Goal: Task Accomplishment & Management: Manage account settings

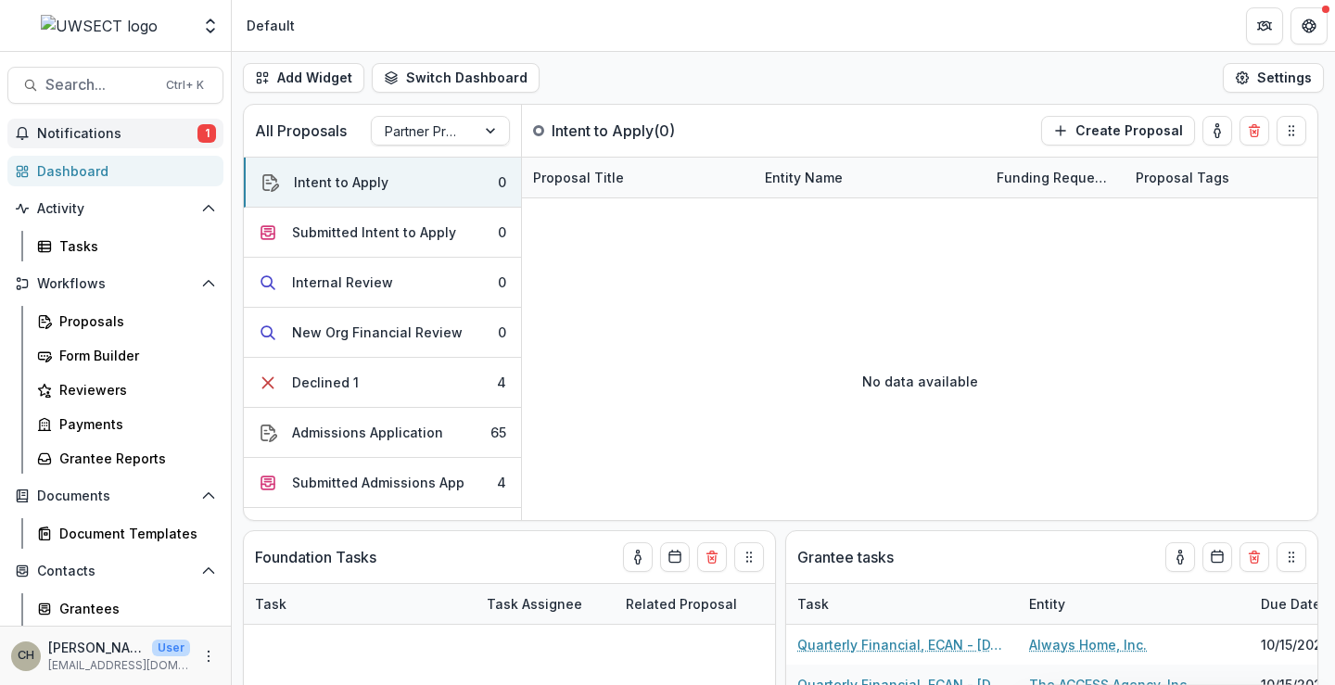
click at [96, 132] on span "Notifications" at bounding box center [117, 134] width 160 height 16
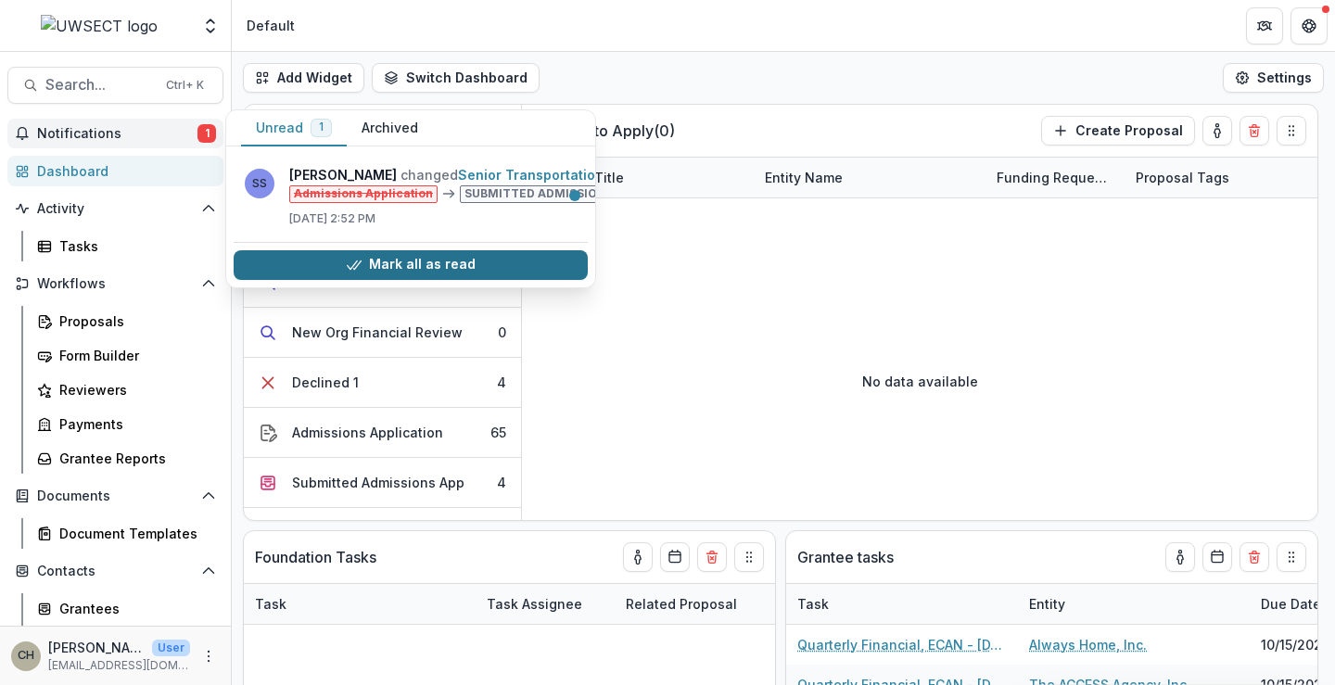
click at [331, 252] on button "Mark all as read" at bounding box center [411, 265] width 354 height 30
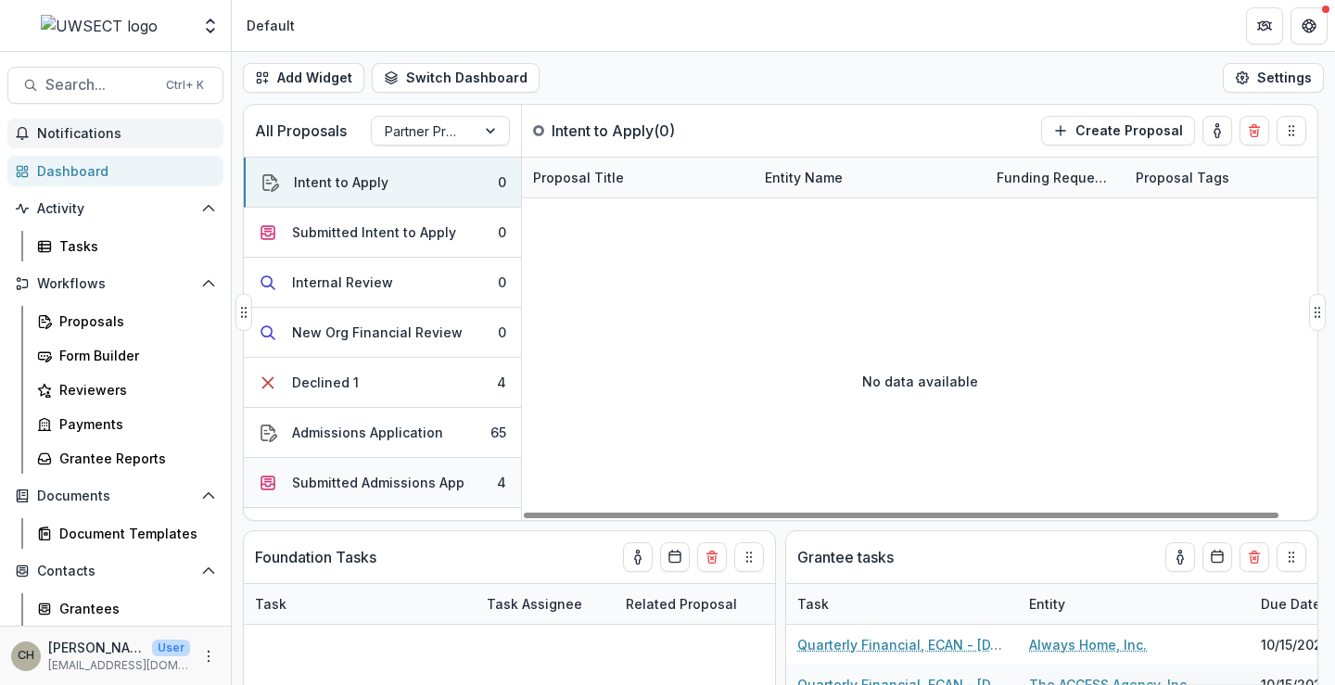
click at [435, 479] on div "Submitted Admissions App" at bounding box center [378, 482] width 173 height 19
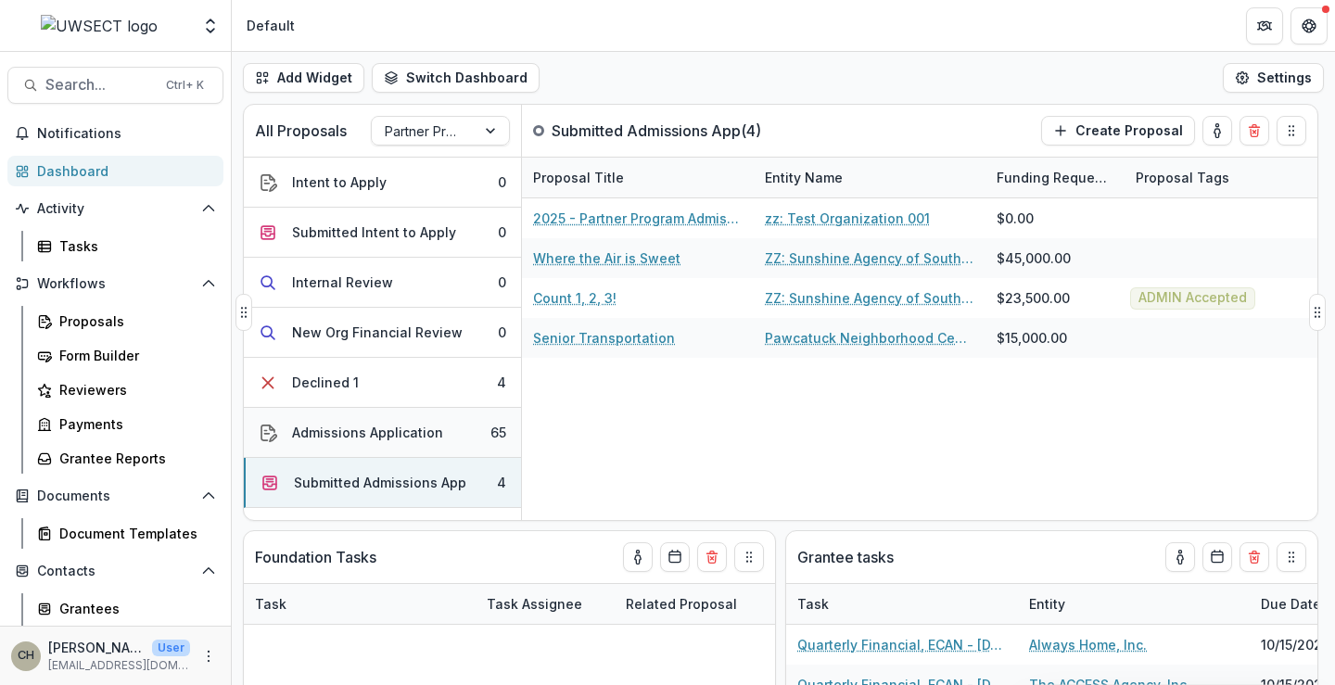
click at [417, 428] on div "Admissions Application" at bounding box center [367, 432] width 151 height 19
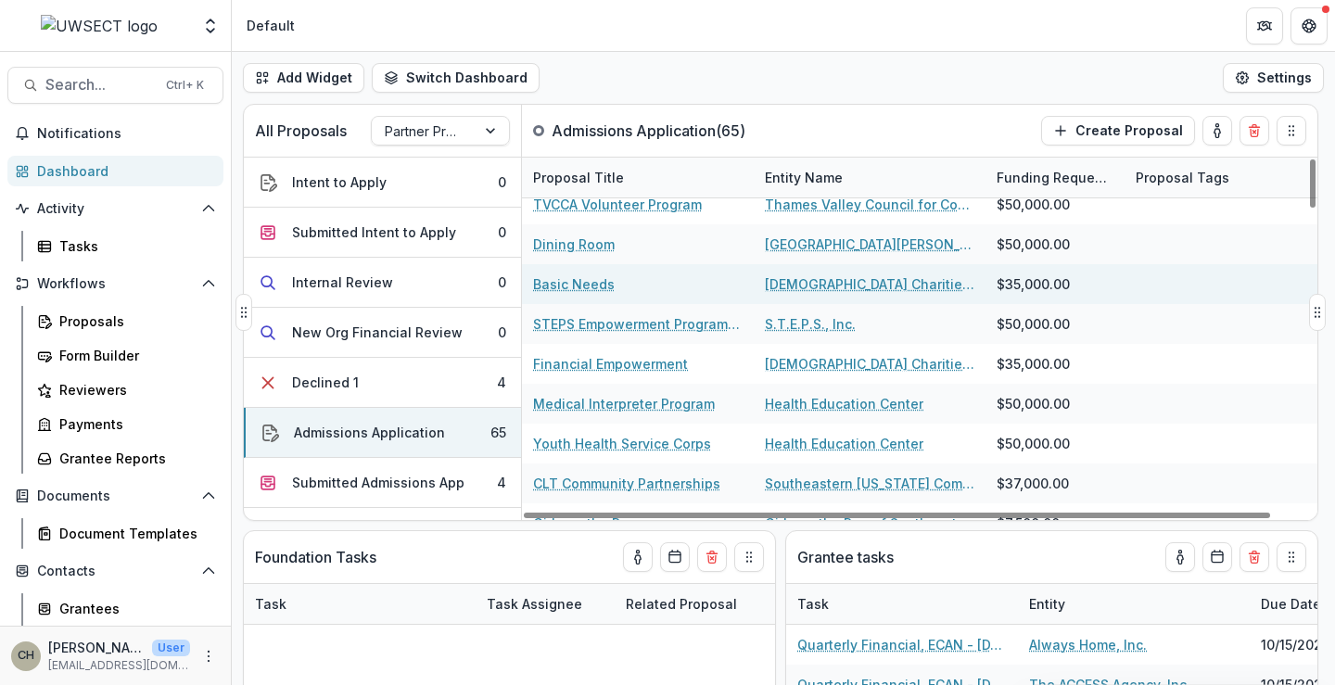
scroll to position [185, 0]
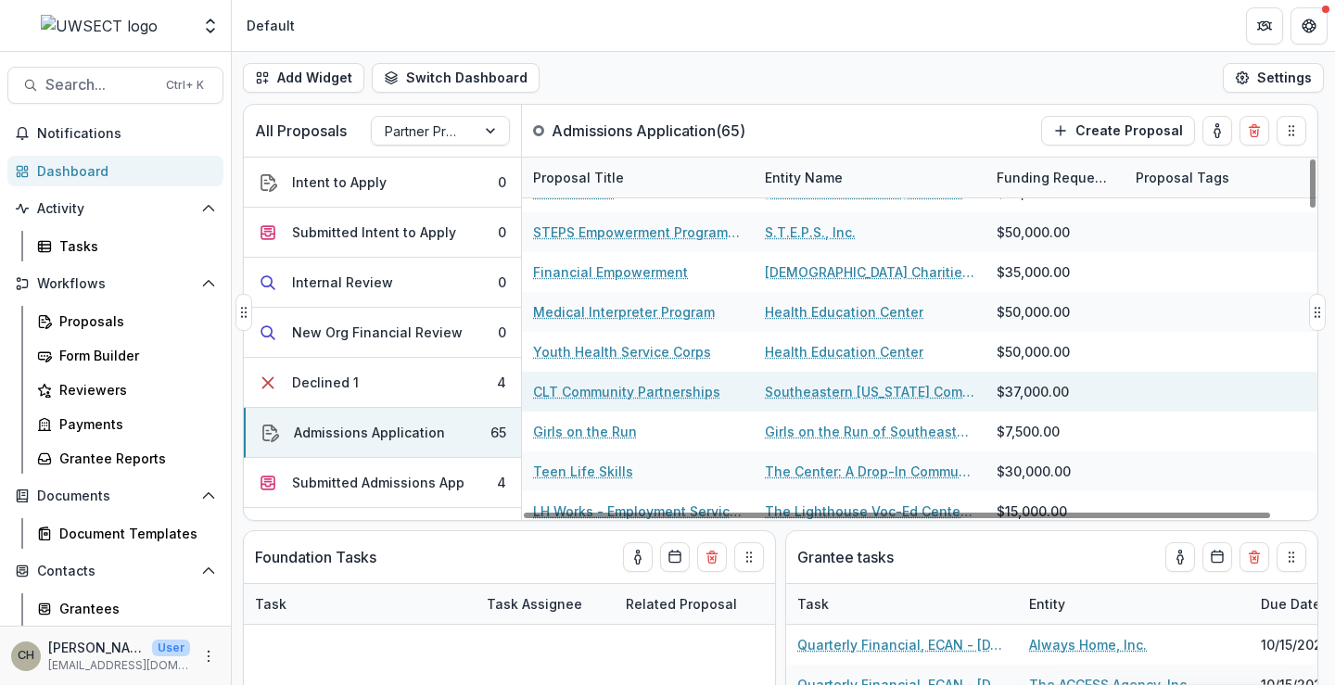
click at [566, 388] on link "CLT Community Partnerships" at bounding box center [626, 391] width 187 height 19
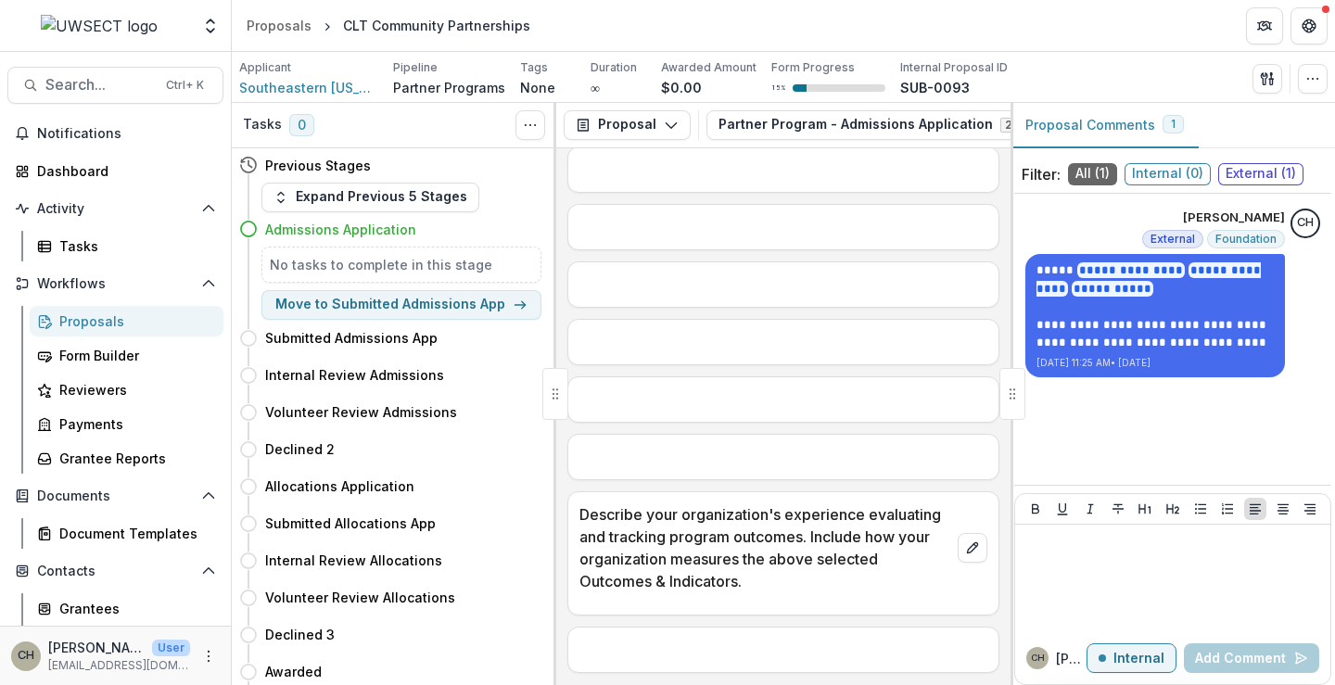
scroll to position [2696, 0]
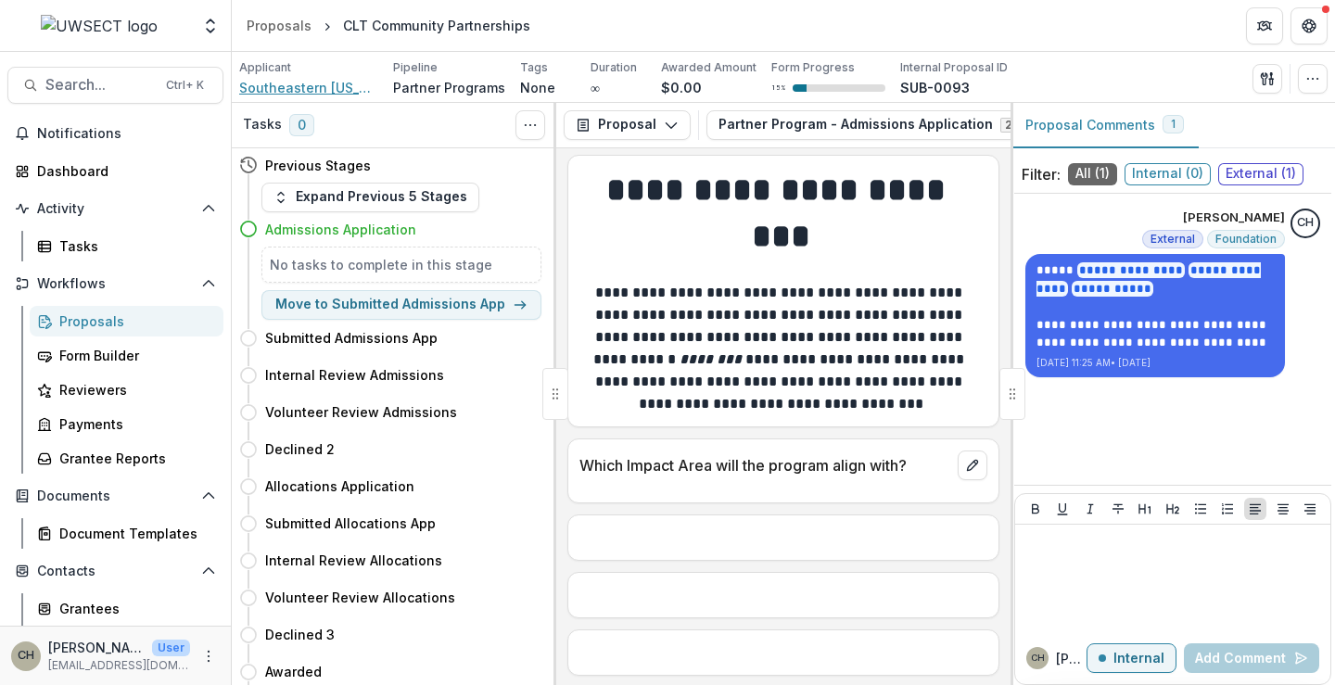
click at [267, 87] on span "Southeastern [US_STATE] Community Land Trust" at bounding box center [308, 87] width 139 height 19
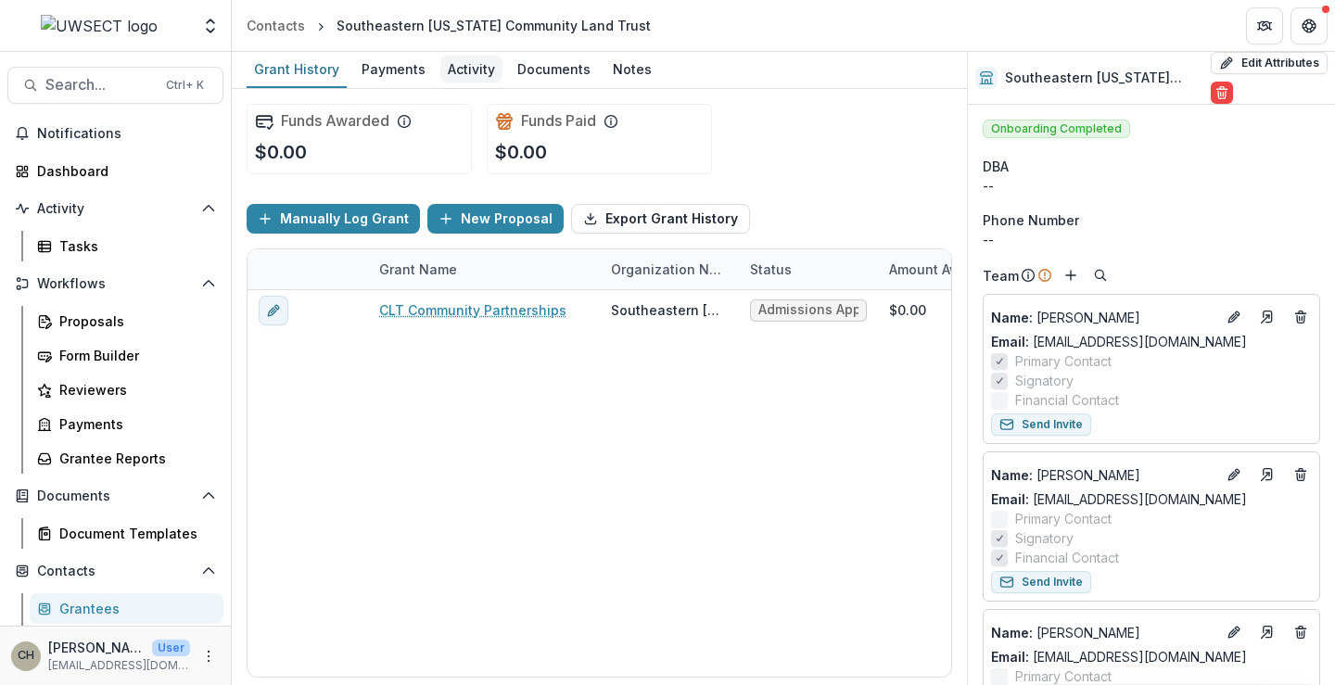
click at [459, 68] on div "Activity" at bounding box center [472, 69] width 62 height 27
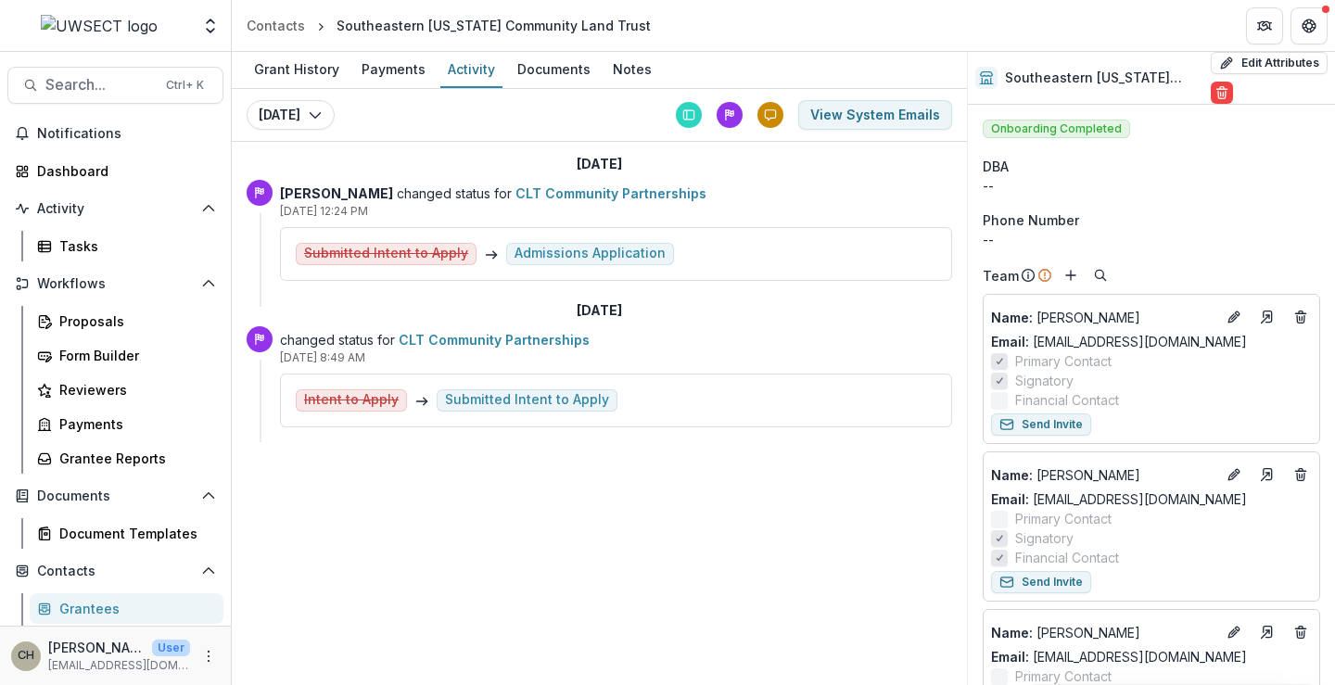
click at [466, 398] on div "Submitted Intent to Apply" at bounding box center [527, 400] width 164 height 16
click at [288, 61] on div "Grant History" at bounding box center [297, 69] width 100 height 27
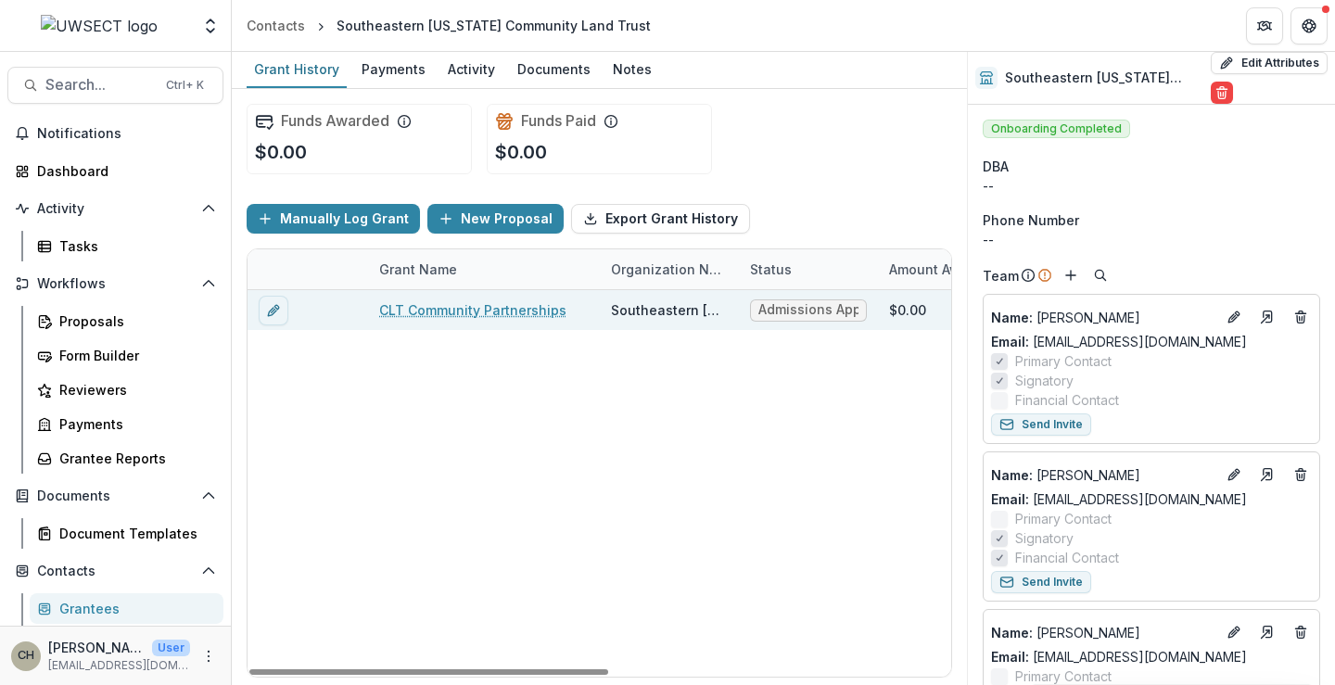
click at [521, 316] on link "CLT Community Partnerships" at bounding box center [472, 309] width 187 height 19
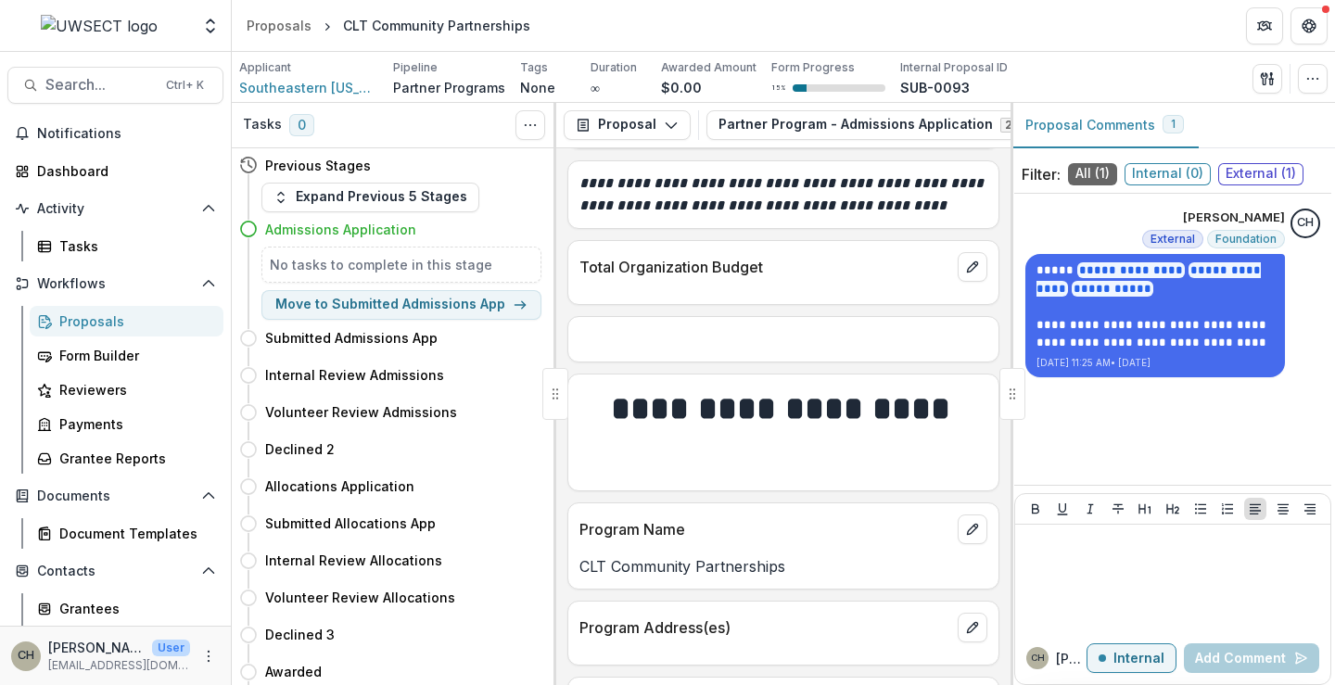
scroll to position [1762, 0]
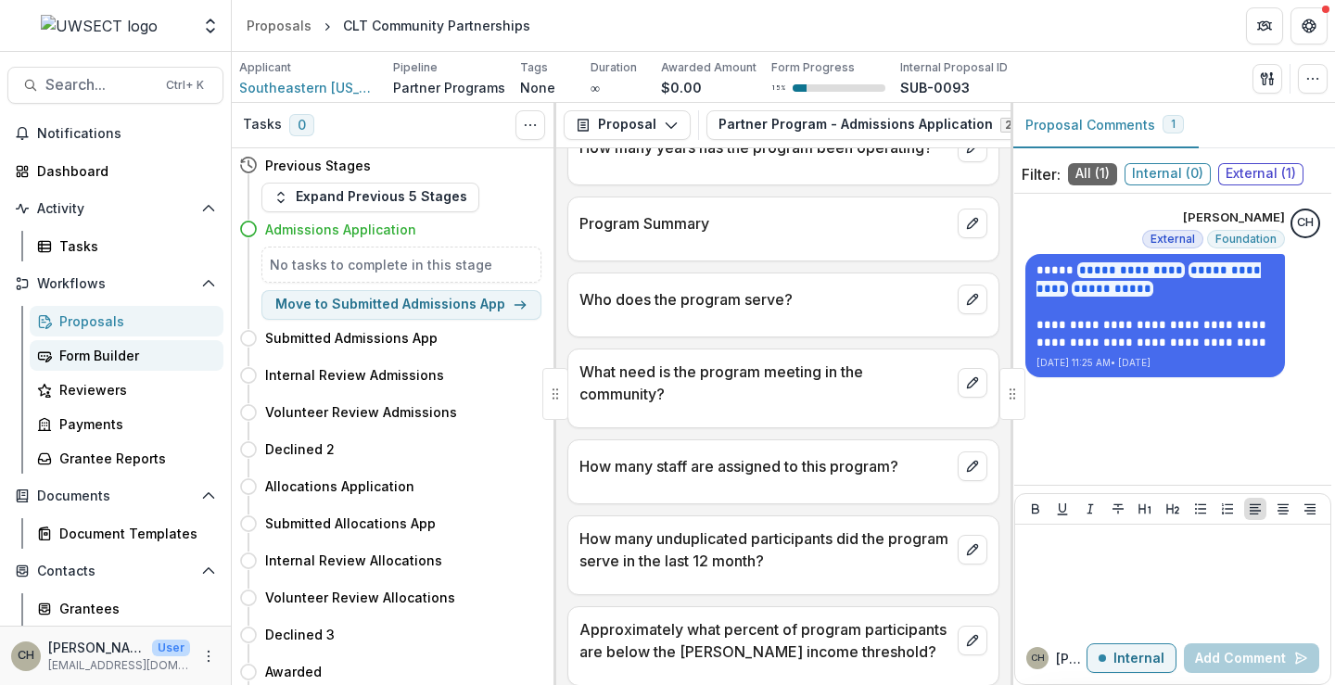
click at [85, 356] on div "Form Builder" at bounding box center [133, 355] width 149 height 19
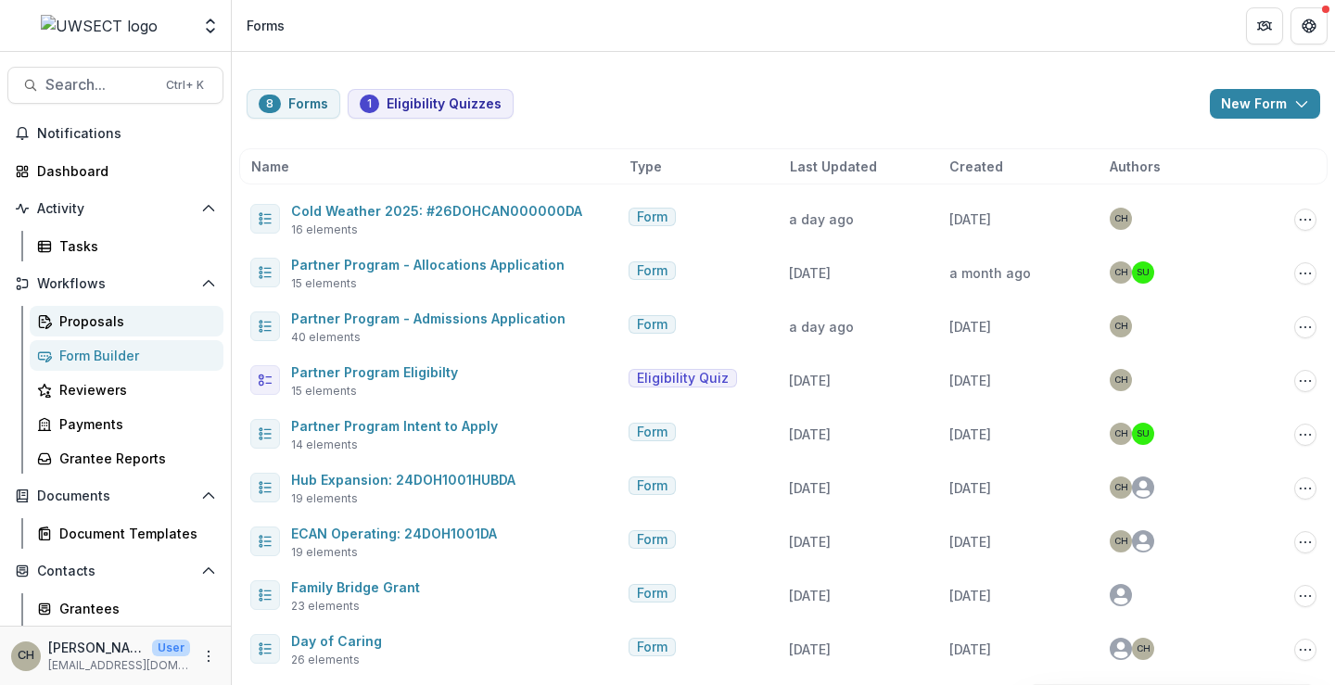
click at [94, 322] on div "Proposals" at bounding box center [133, 321] width 149 height 19
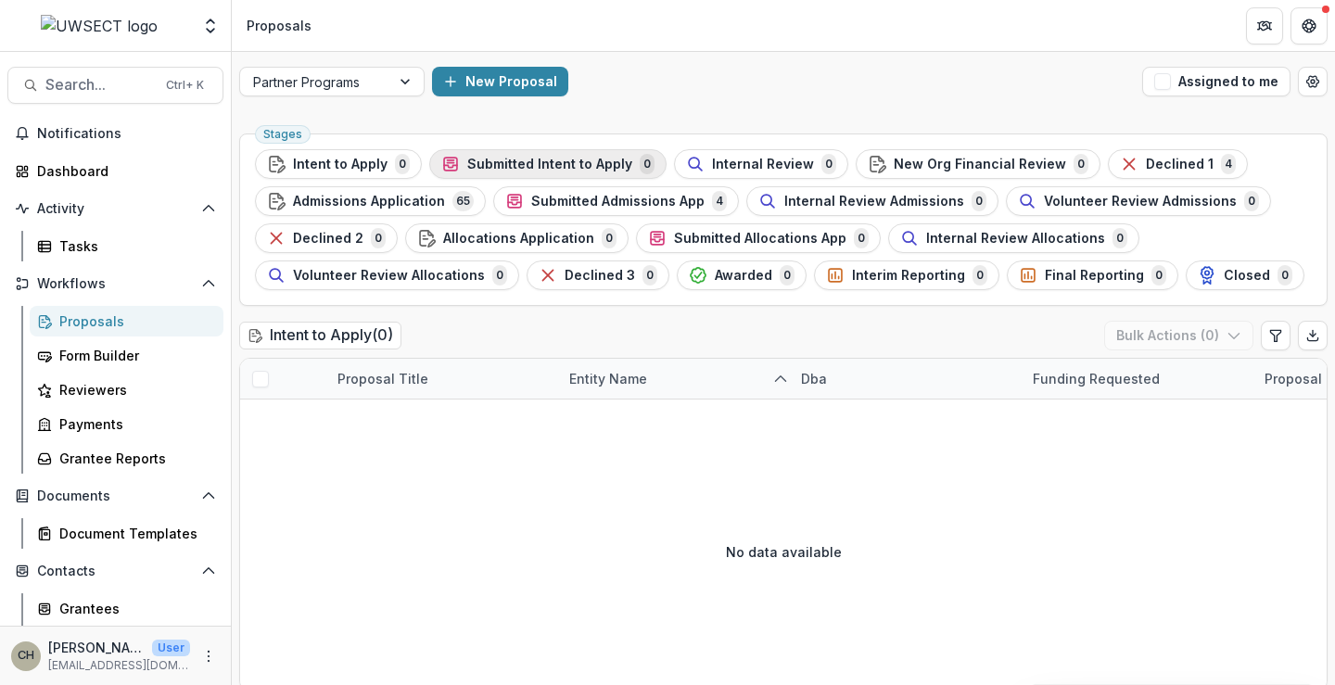
click at [535, 158] on span "Submitted Intent to Apply" at bounding box center [549, 165] width 165 height 16
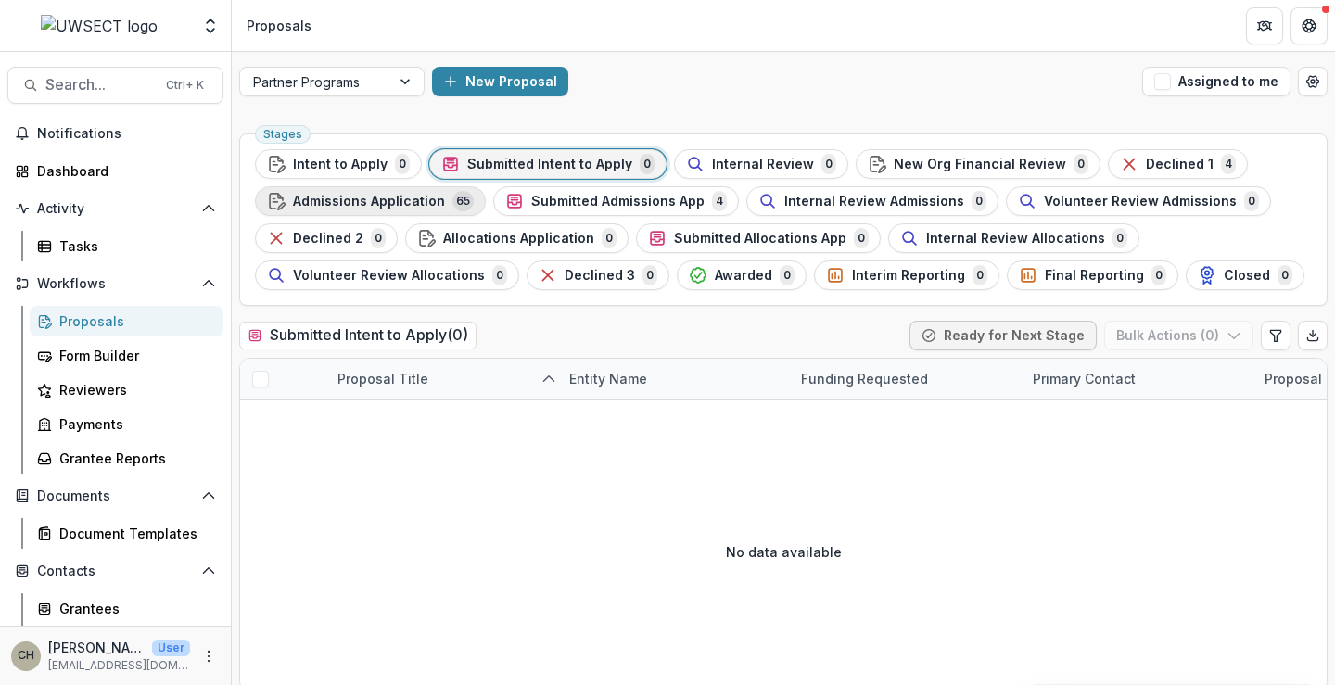
click at [410, 204] on span "Admissions Application" at bounding box center [369, 202] width 152 height 16
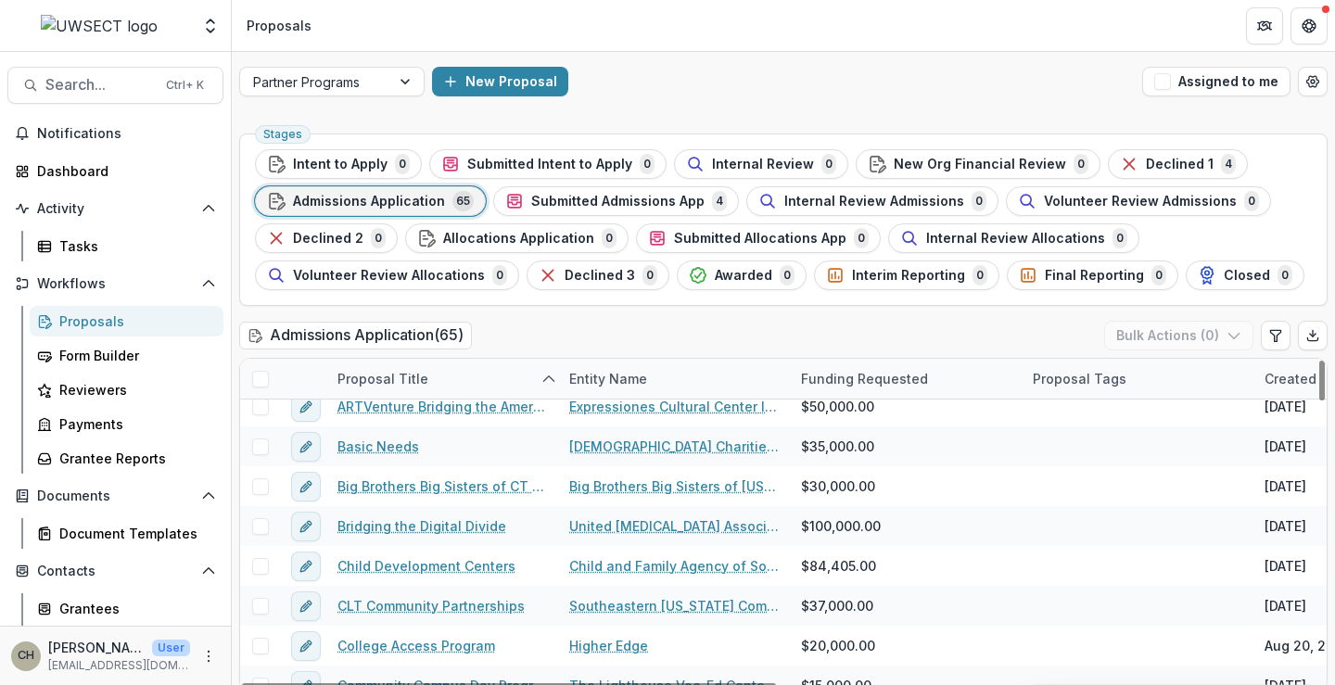
scroll to position [185, 0]
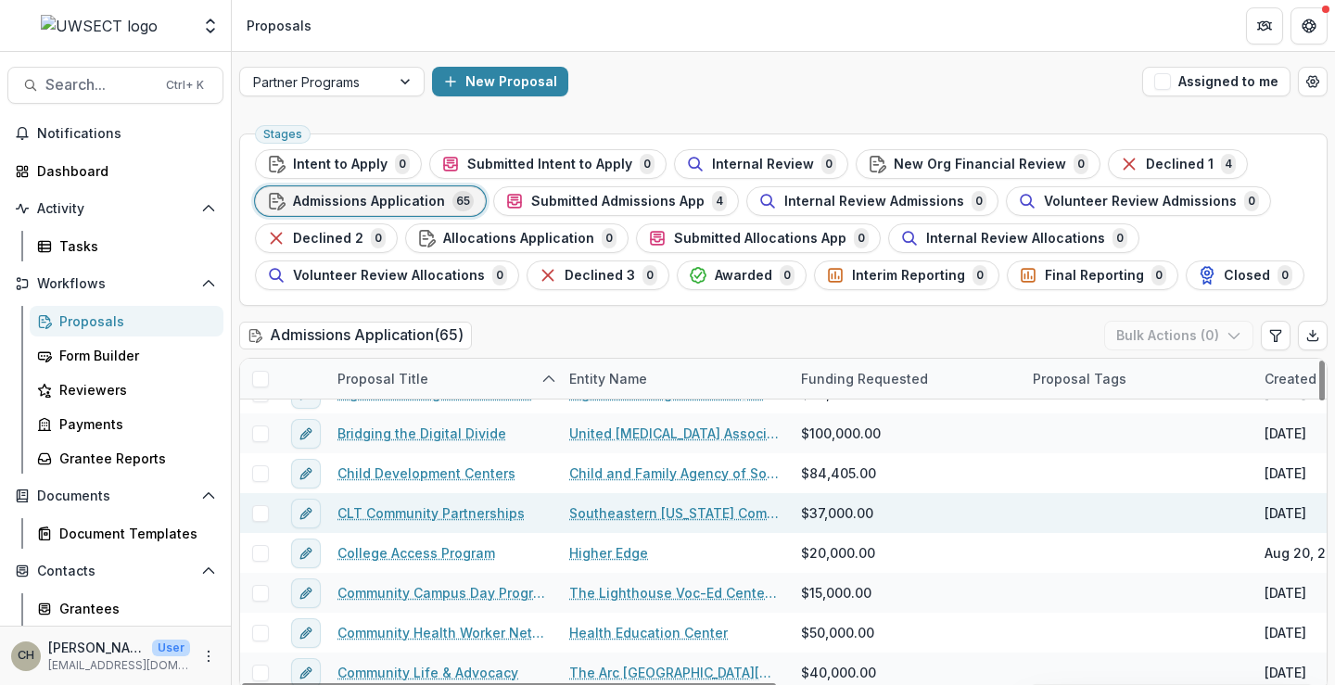
click at [417, 513] on link "CLT Community Partnerships" at bounding box center [431, 513] width 187 height 19
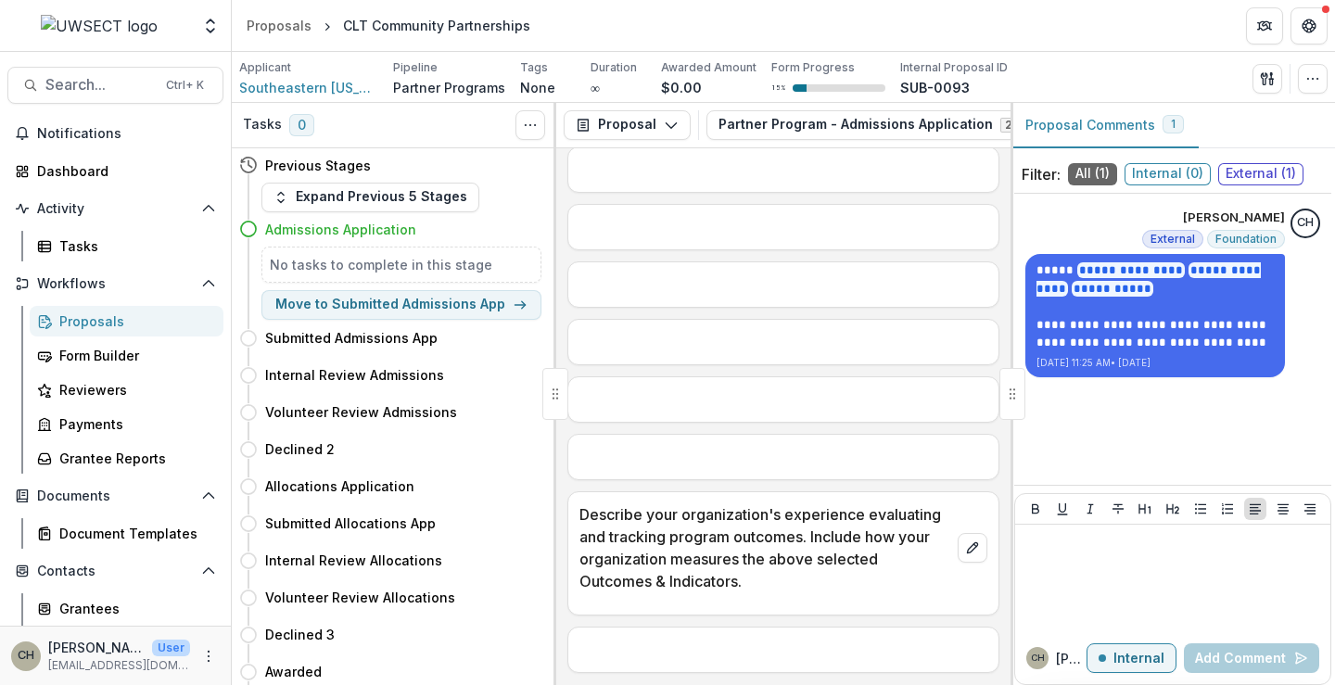
scroll to position [2974, 0]
